Goal: Task Accomplishment & Management: Use online tool/utility

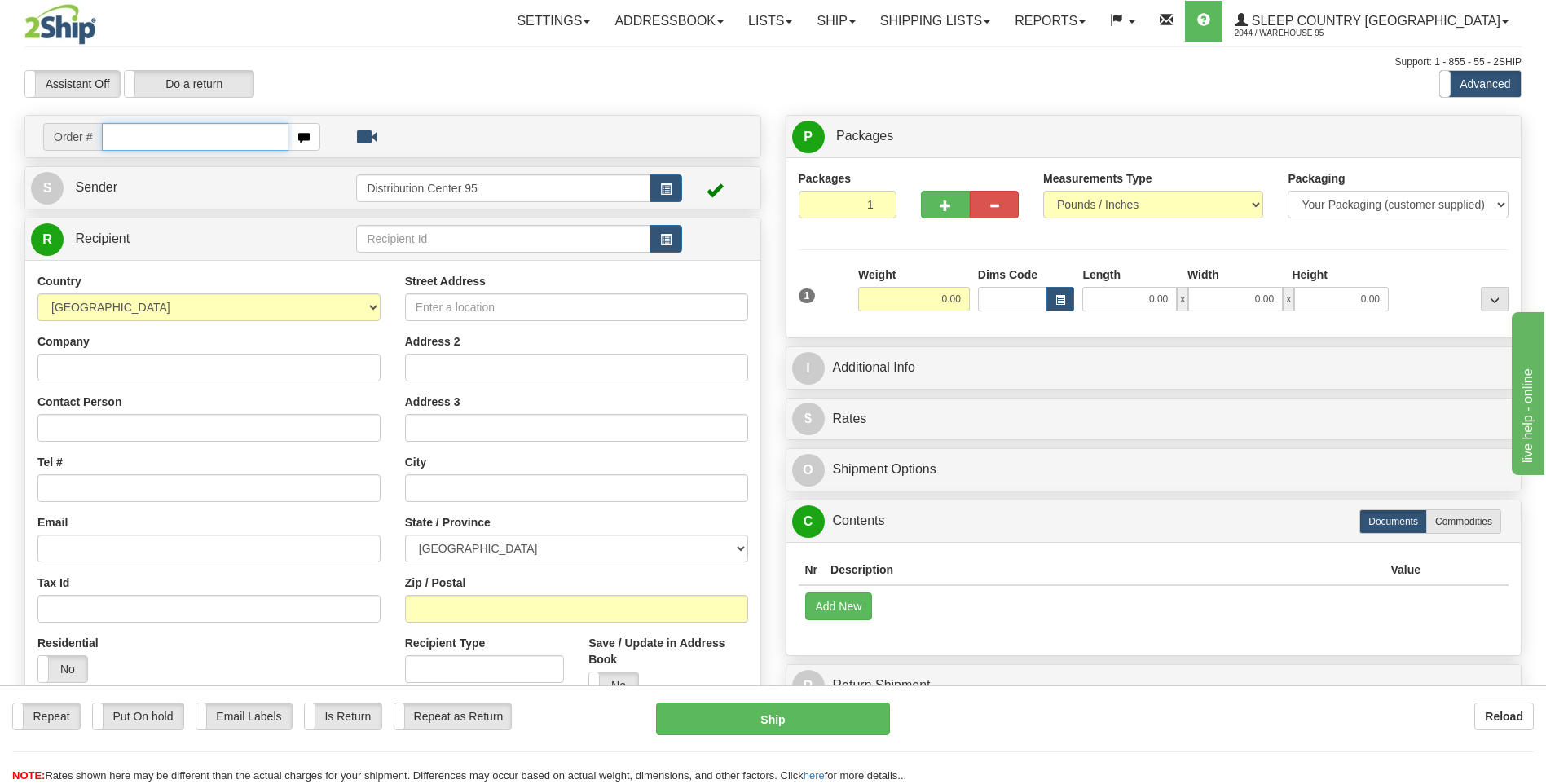
click at [191, 131] on input "text" at bounding box center [195, 137] width 186 height 28
type input "9000I064478"
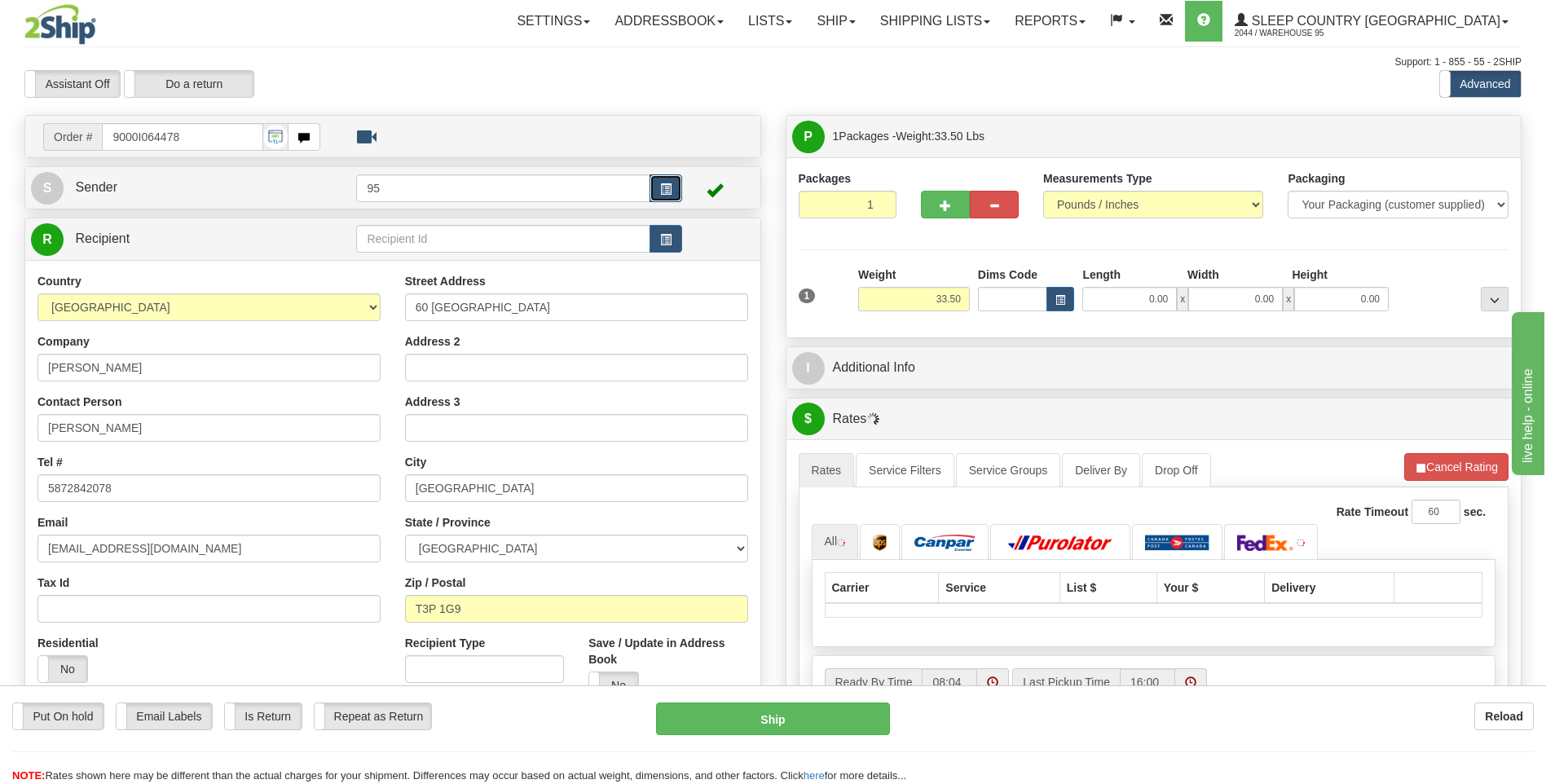
click at [658, 195] on button "button" at bounding box center [665, 188] width 33 height 28
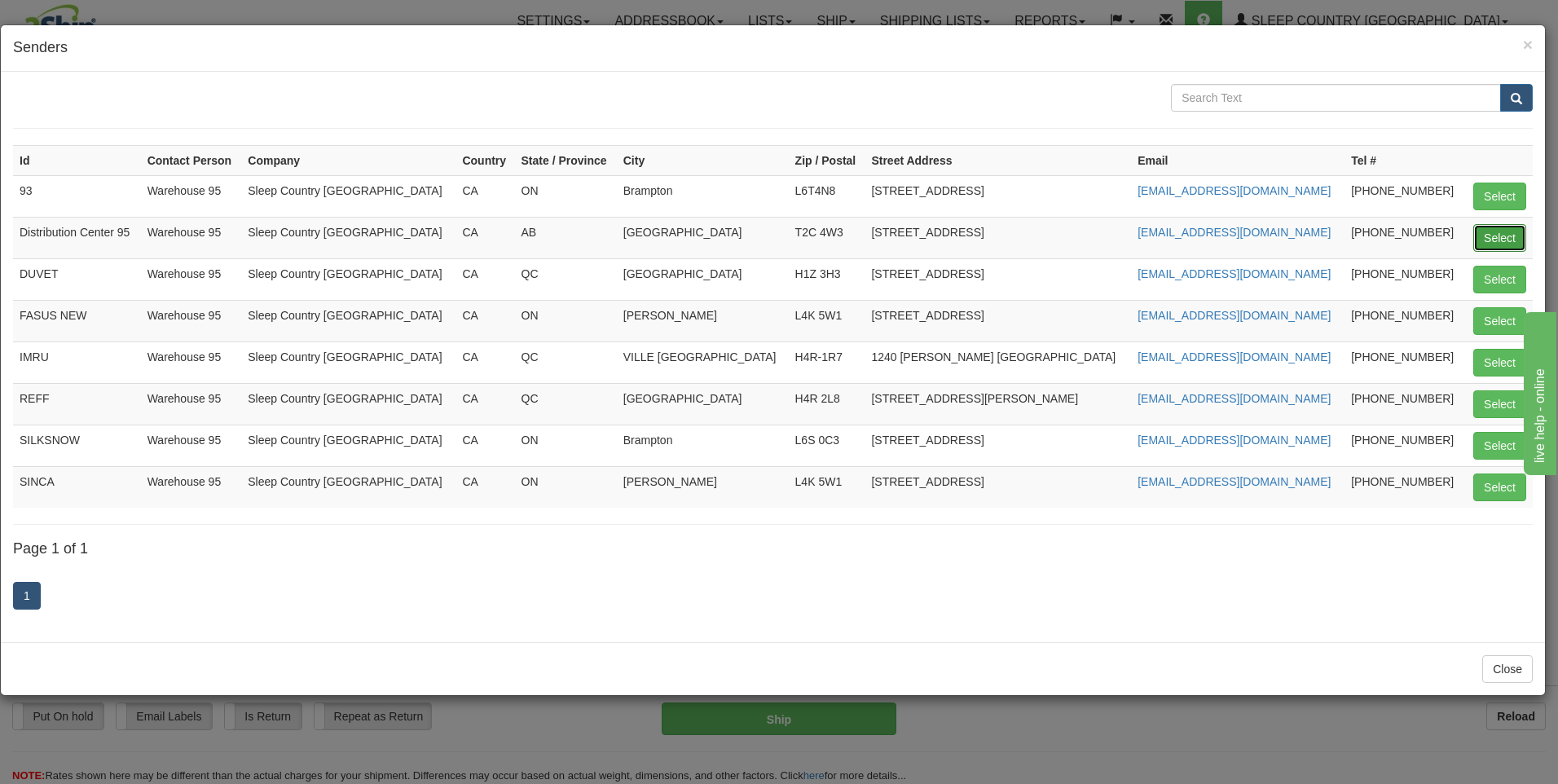
click at [1497, 241] on button "Select" at bounding box center [1499, 237] width 53 height 28
type input "Distribution Center 95"
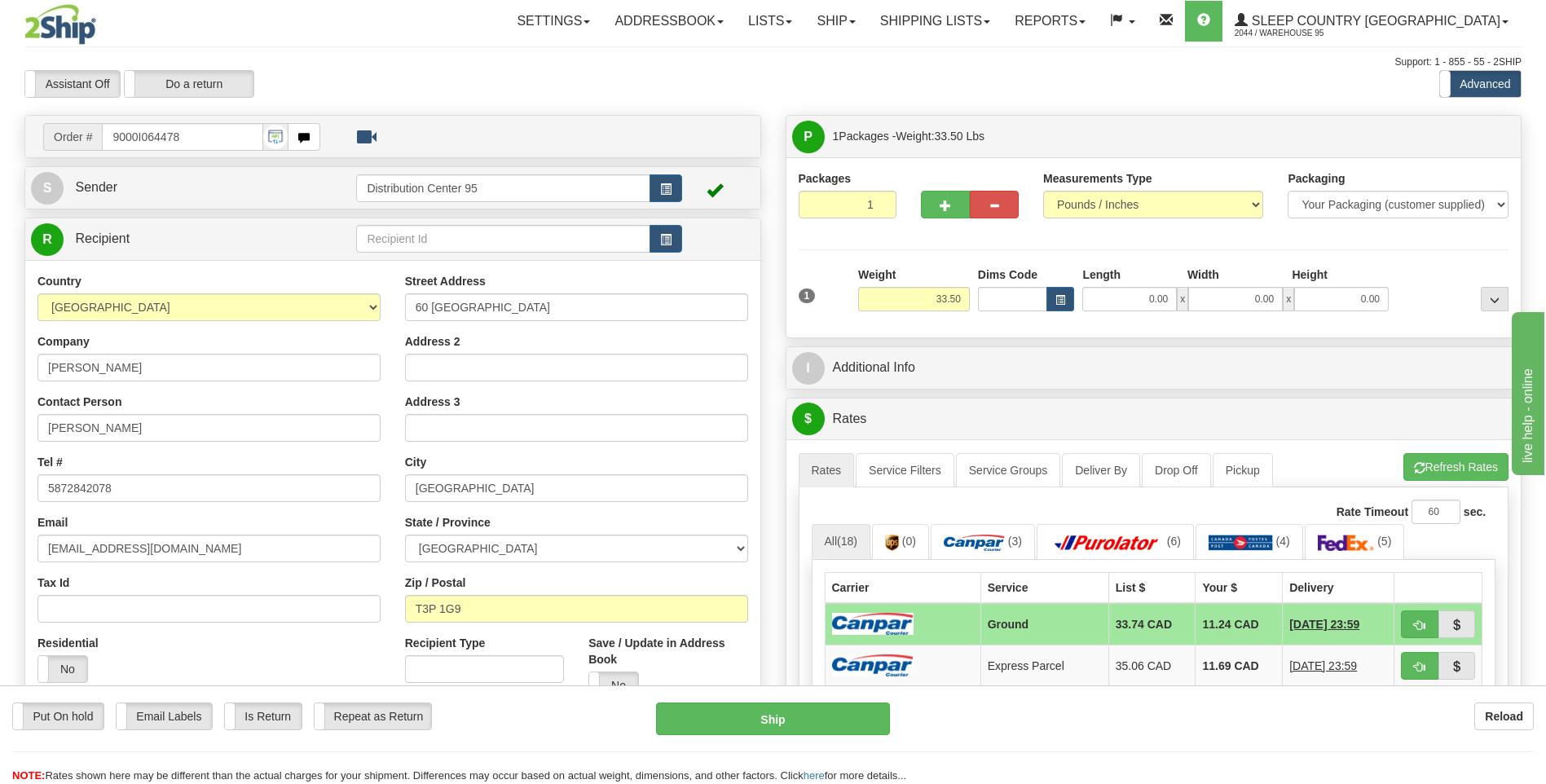
click at [648, 76] on div "Assistant On Assistant Off Do a return Do a return Previous Next Standard Advan…" at bounding box center [773, 84] width 1522 height 28
drag, startPoint x: 216, startPoint y: 144, endPoint x: -3, endPoint y: 146, distance: 219.0
click at [0, 146] on html "Training Course Close Toggle navigation Settings Shipping Preferences New Sende…" at bounding box center [773, 392] width 1546 height 784
click at [889, 26] on body "Training Course Close Toggle navigation Settings Shipping Preferences New Recip…" at bounding box center [773, 392] width 1546 height 784
